Goal: Information Seeking & Learning: Learn about a topic

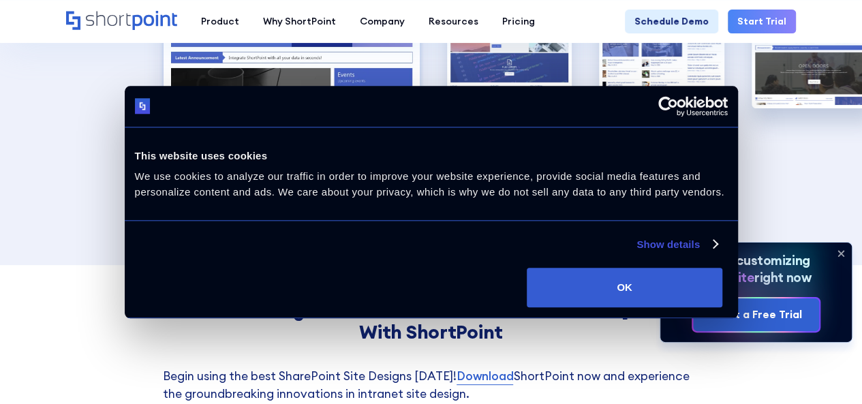
scroll to position [2714, 0]
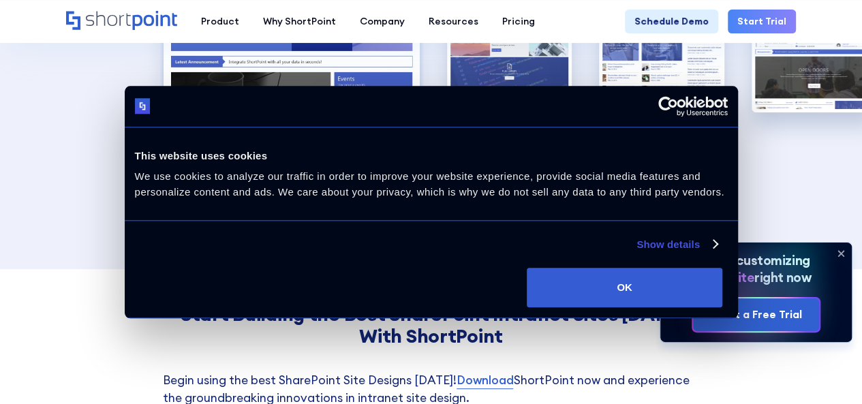
click at [463, 207] on link "Explore Templates Library" at bounding box center [430, 216] width 191 height 37
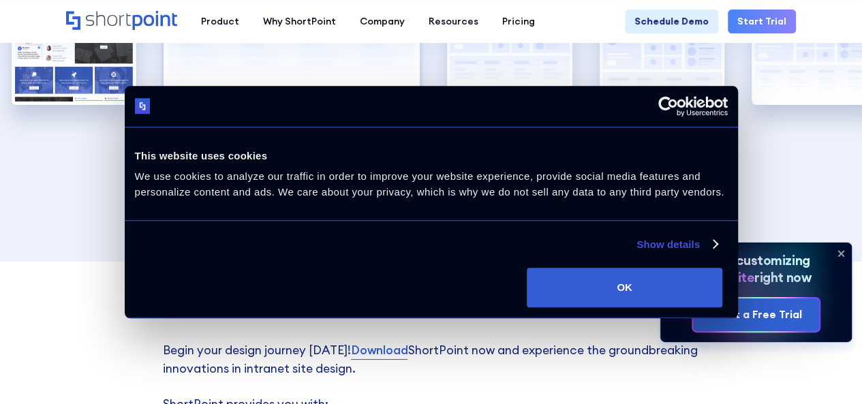
scroll to position [2364, 0]
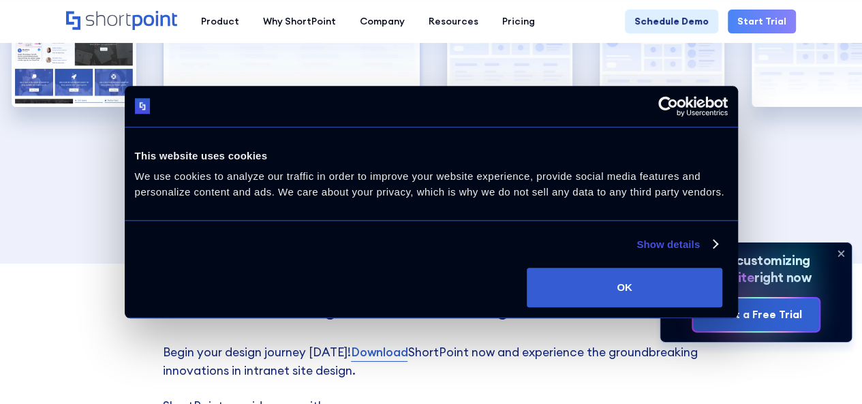
click at [471, 207] on link "Explore Templates Library" at bounding box center [430, 211] width 191 height 37
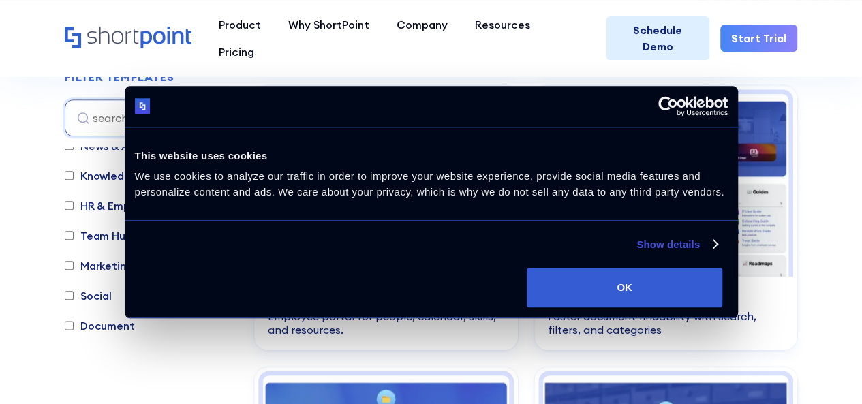
scroll to position [713, 0]
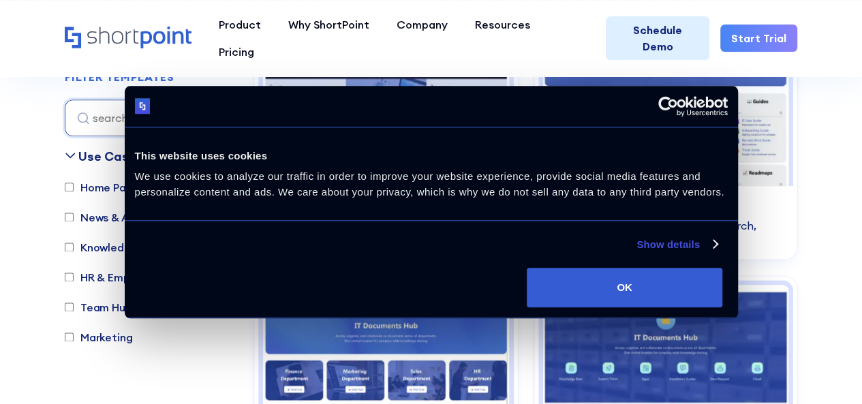
scroll to position [751, 0]
